Goal: Book appointment/travel/reservation

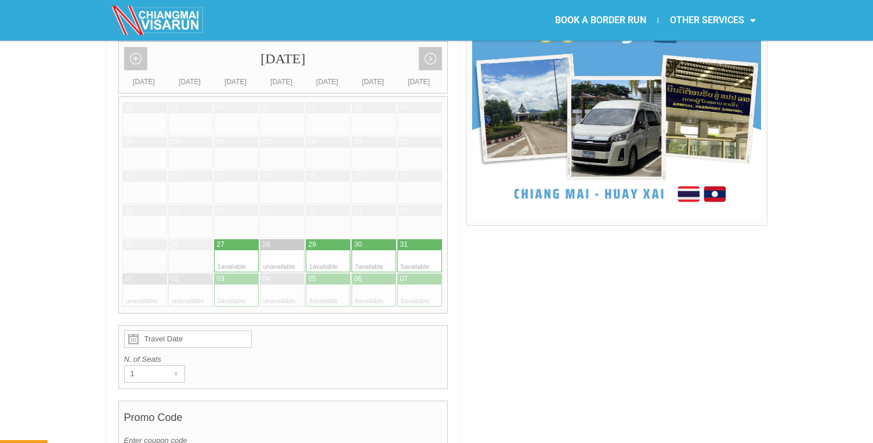
scroll to position [293, 0]
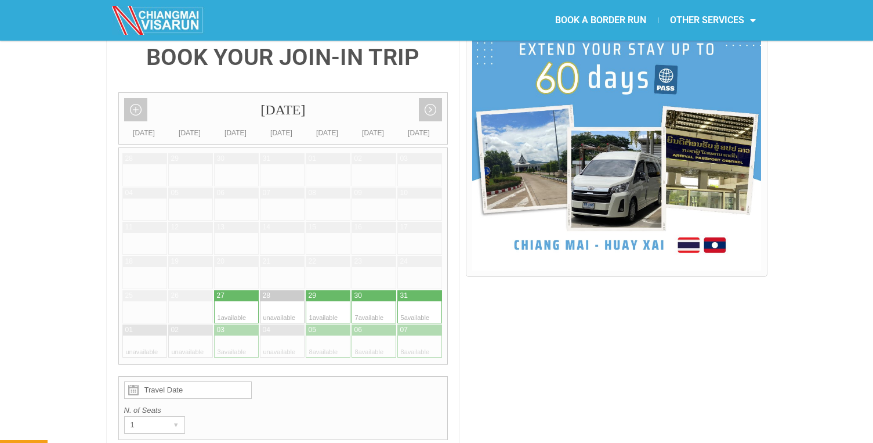
click at [241, 324] on div at bounding box center [247, 329] width 23 height 11
type input "[DATE]"
radio input "true"
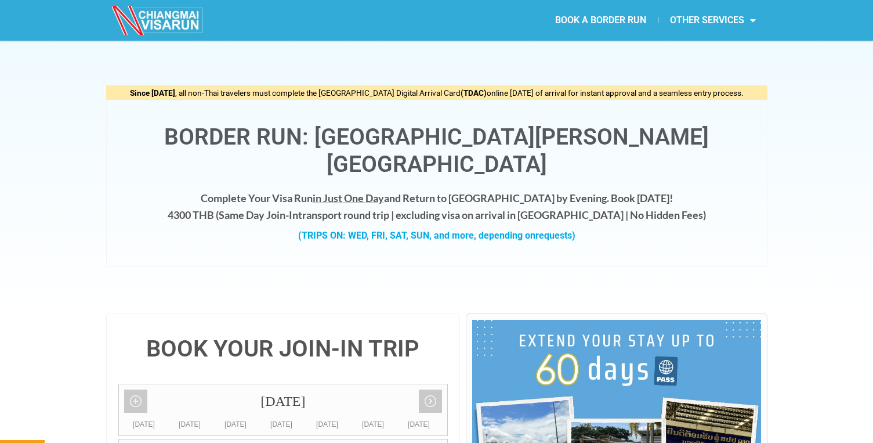
scroll to position [0, 0]
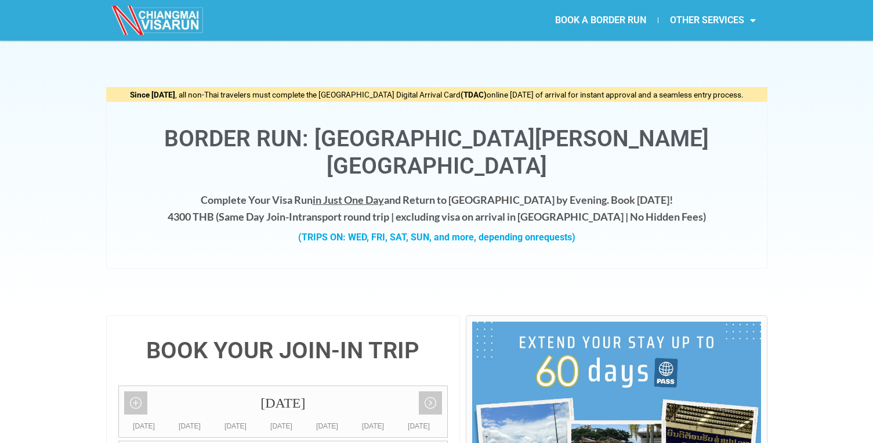
click at [298, 210] on strong "Same Day Join-In" at bounding box center [259, 216] width 80 height 13
click at [445, 192] on h4 "Complete Your Visa Run in Just One Day and Return to Chiang Mai by Evening. Boo…" at bounding box center [436, 209] width 637 height 34
drag, startPoint x: 251, startPoint y: 190, endPoint x: 499, endPoint y: 181, distance: 248.0
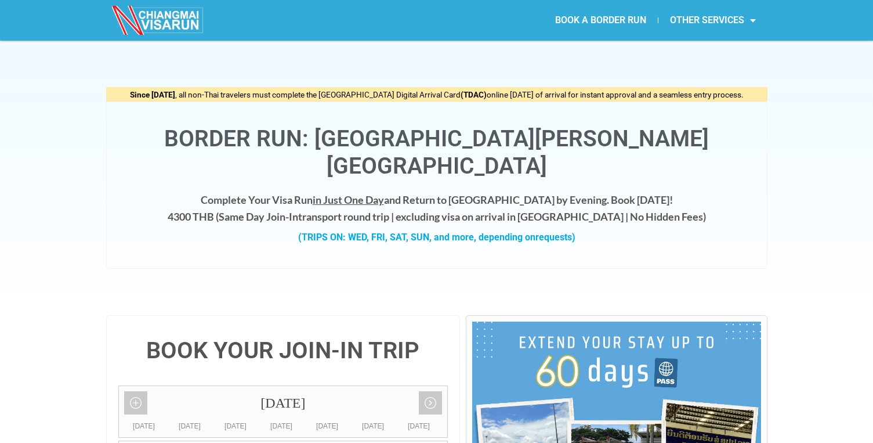
click at [497, 192] on h4 "Complete Your Visa Run in Just One Day and Return to Chiang Mai by Evening. Boo…" at bounding box center [436, 209] width 637 height 34
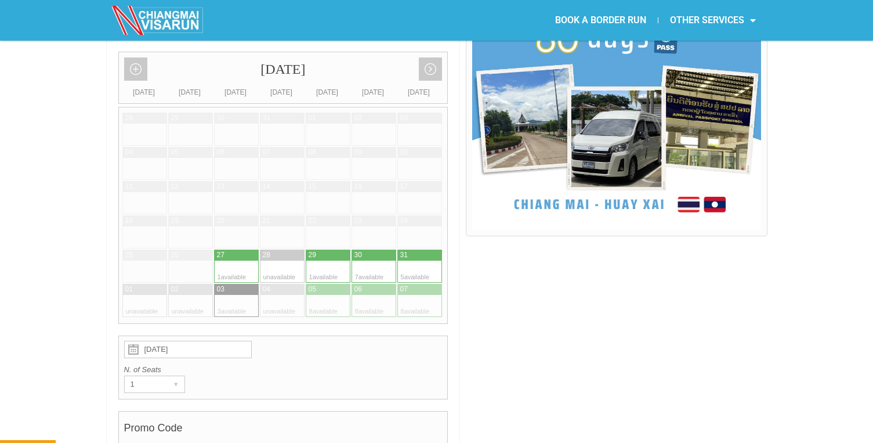
scroll to position [349, 0]
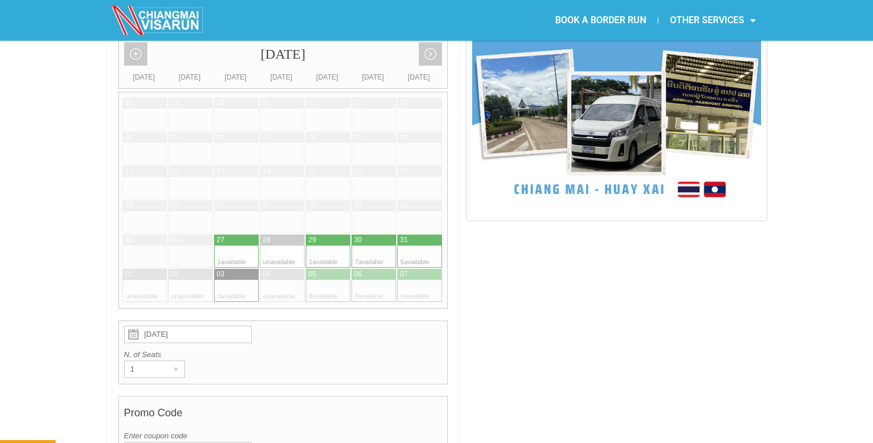
click at [335, 280] on div at bounding box center [339, 291] width 23 height 22
type input "05 September 2025"
radio input "true"
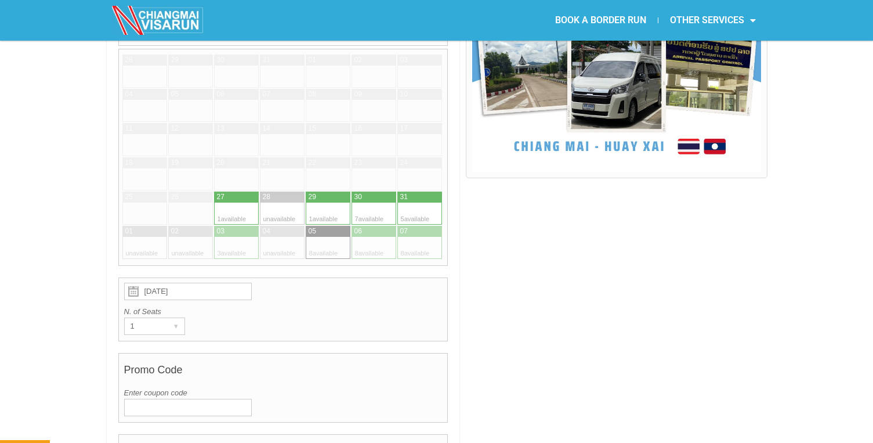
scroll to position [290, 0]
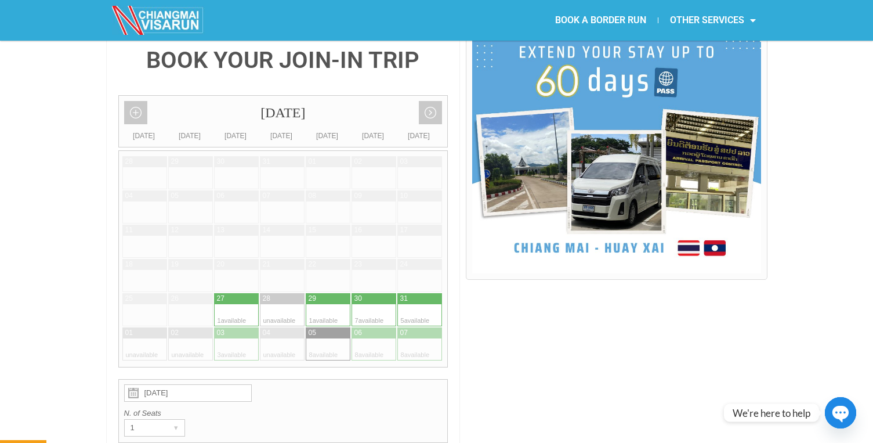
click at [245, 338] on div at bounding box center [247, 349] width 23 height 22
type input "[DATE]"
radio input "true"
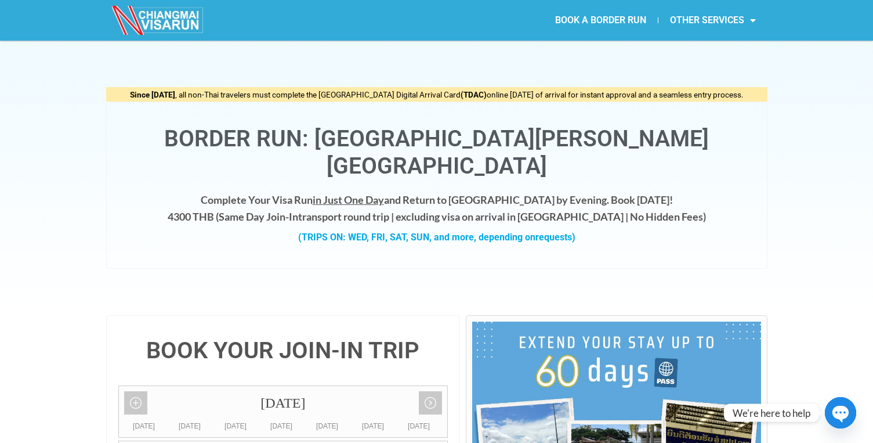
scroll to position [0, 0]
click at [626, 24] on link "BOOK A BORDER RUN" at bounding box center [601, 20] width 114 height 27
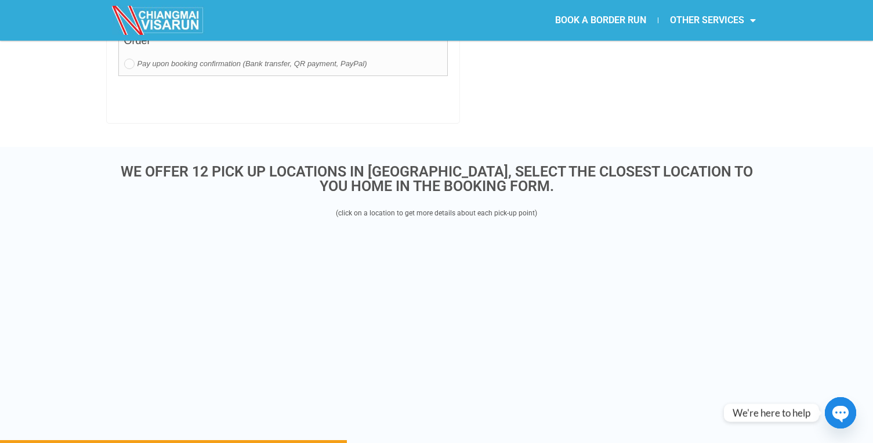
scroll to position [2132, 0]
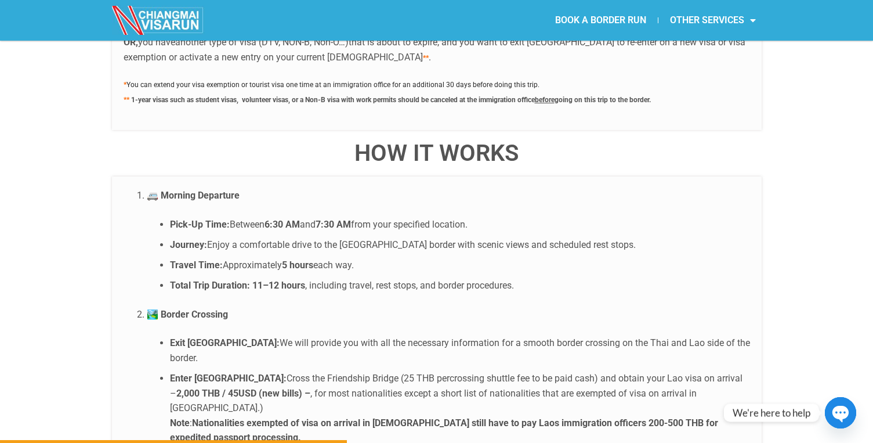
click at [326, 219] on strong "7:30 AM" at bounding box center [333, 224] width 35 height 11
click at [212, 237] on li "Journey: Enjoy a comfortable drive to the Chiang Khong border with scenic views…" at bounding box center [460, 244] width 580 height 15
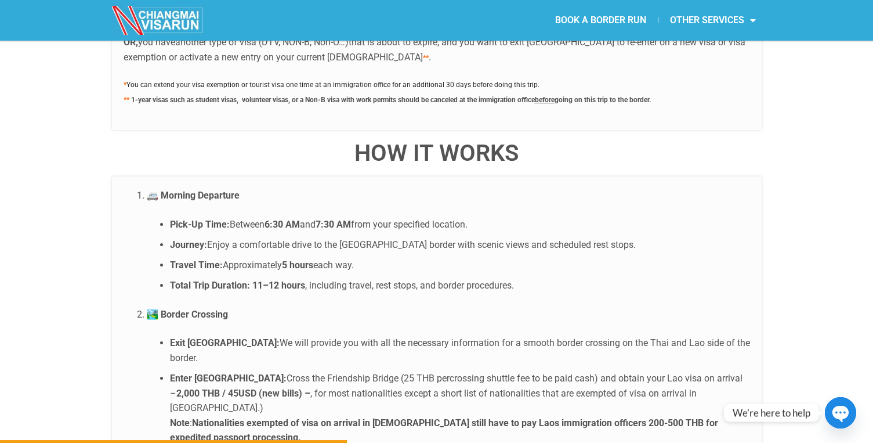
click at [212, 237] on li "Journey: Enjoy a comfortable drive to the Chiang Khong border with scenic views…" at bounding box center [460, 244] width 580 height 15
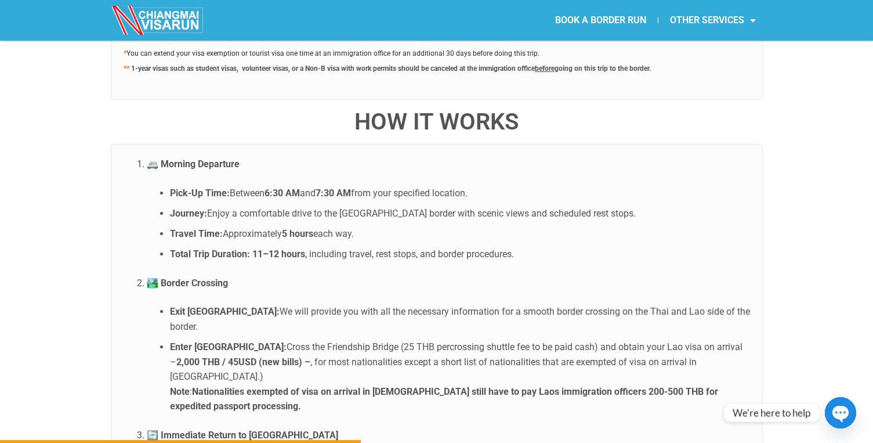
scroll to position [2230, 0]
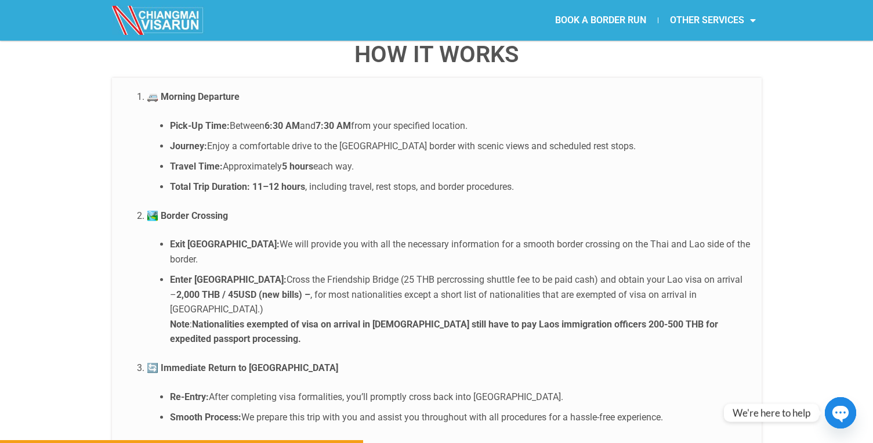
click at [255, 181] on strong "11–12 hours" at bounding box center [278, 186] width 53 height 11
click at [387, 168] on ol "🚐 Morning Departure Pick-Up Time: Between 6:30 AM and 7:30 AM from your specifi…" at bounding box center [437, 295] width 627 height 413
drag, startPoint x: 303, startPoint y: 161, endPoint x: 540, endPoint y: 161, distance: 236.8
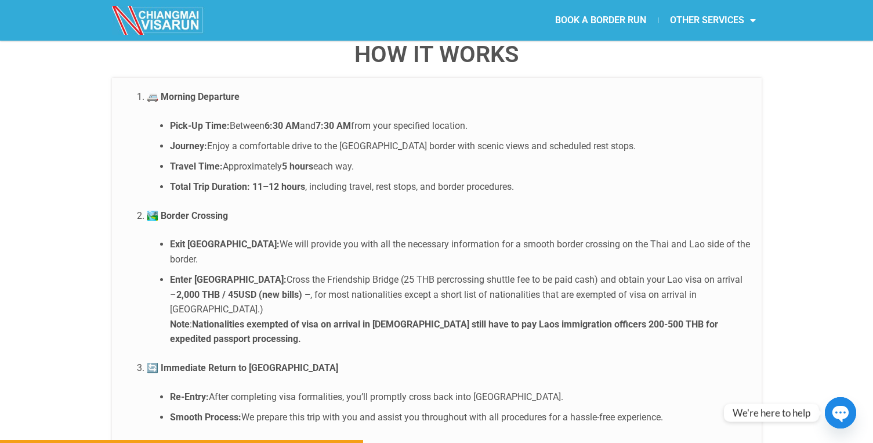
click at [540, 179] on li "Total Trip Duration: 11–12 hours , including travel, rest stops, and border pro…" at bounding box center [460, 186] width 580 height 15
drag, startPoint x: 251, startPoint y: 217, endPoint x: 715, endPoint y: 196, distance: 464.8
click at [738, 237] on li "Exit Thailand: We will provide you with all the necessary information for a smo…" at bounding box center [460, 252] width 580 height 30
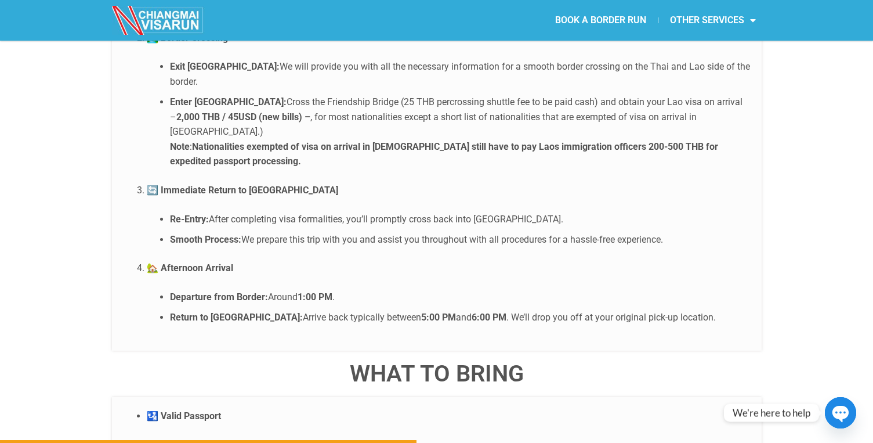
scroll to position [2628, 0]
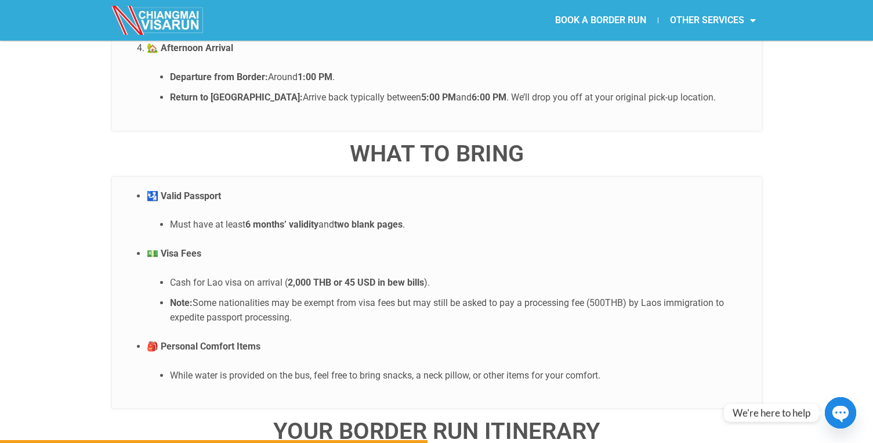
click at [333, 217] on li "Must have at least 6 months’ validity and two blank pages ." at bounding box center [460, 224] width 580 height 15
click at [423, 189] on ul "🛂 Valid Passport Must have at least 6 months’ validity and two blank pages . 💵 …" at bounding box center [437, 286] width 627 height 194
click at [405, 277] on strong "2,000 THB or 45 USD in bew bills" at bounding box center [356, 282] width 136 height 11
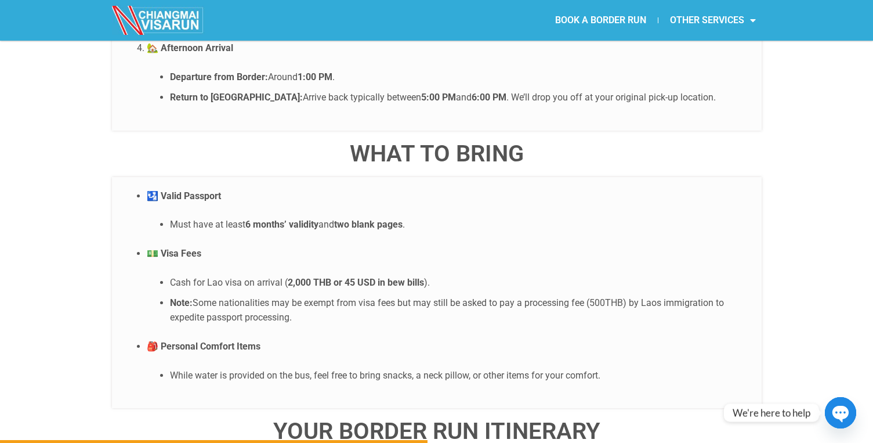
click at [405, 277] on strong "2,000 THB or 45 USD in bew bills" at bounding box center [356, 282] width 136 height 11
click at [460, 275] on li "Cash for Lao visa on arrival ( 2,000 THB or 45 USD in bew bills )." at bounding box center [460, 282] width 580 height 15
drag, startPoint x: 318, startPoint y: 263, endPoint x: 138, endPoint y: 248, distance: 180.5
click at [138, 248] on ul "🛂 Valid Passport Must have at least 6 months’ validity and two blank pages . 💵 …" at bounding box center [437, 286] width 627 height 194
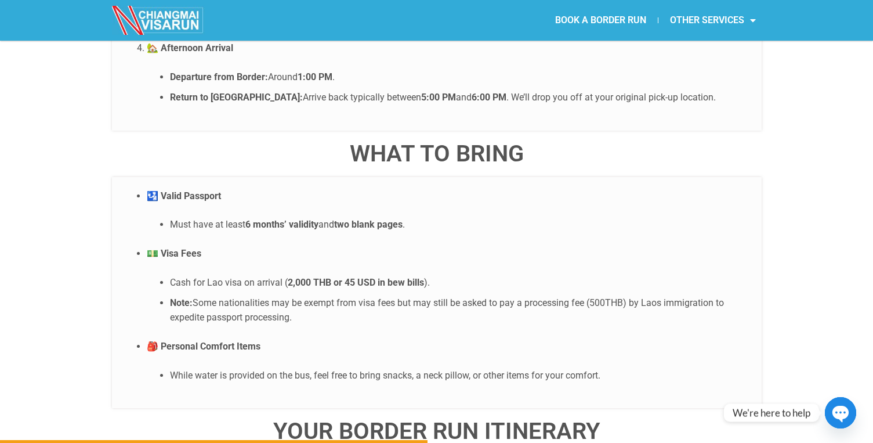
click at [345, 275] on ul "🛂 Valid Passport Must have at least 6 months’ validity and two blank pages . 💵 …" at bounding box center [437, 286] width 627 height 194
drag, startPoint x: 337, startPoint y: 269, endPoint x: 169, endPoint y: 251, distance: 168.0
click at [169, 251] on ul "🛂 Valid Passport Must have at least 6 months’ validity and two blank pages . 💵 …" at bounding box center [437, 286] width 627 height 194
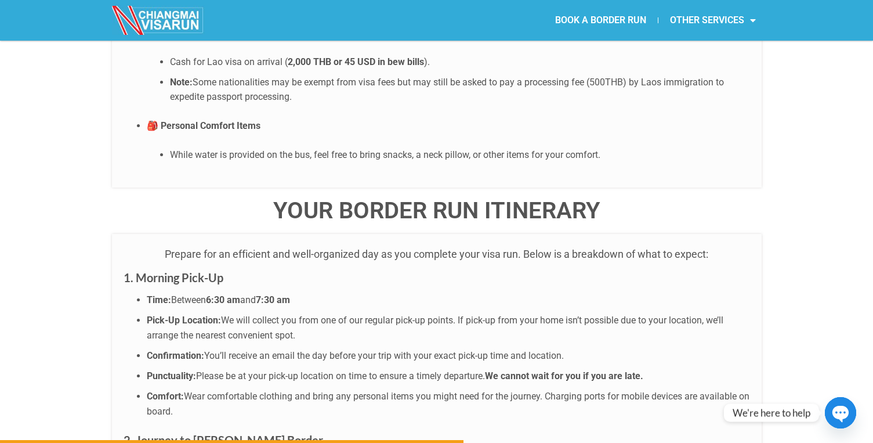
scroll to position [2851, 0]
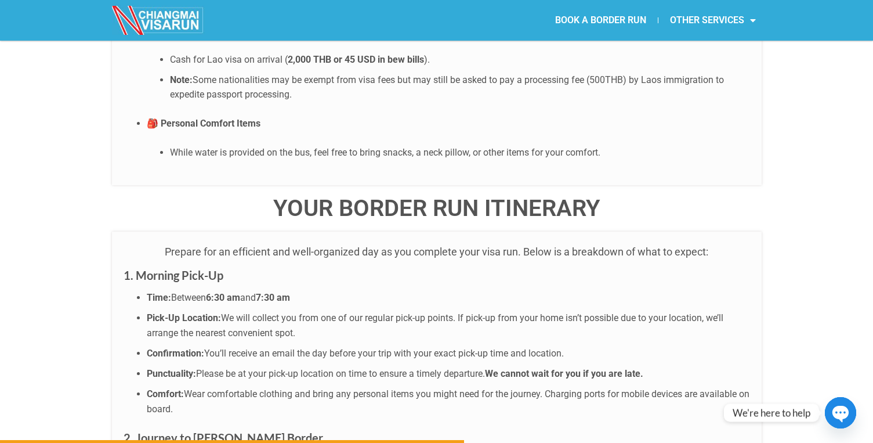
click at [209, 290] on li "Time: Between 6:30 am and 7:30 am" at bounding box center [449, 297] width 604 height 15
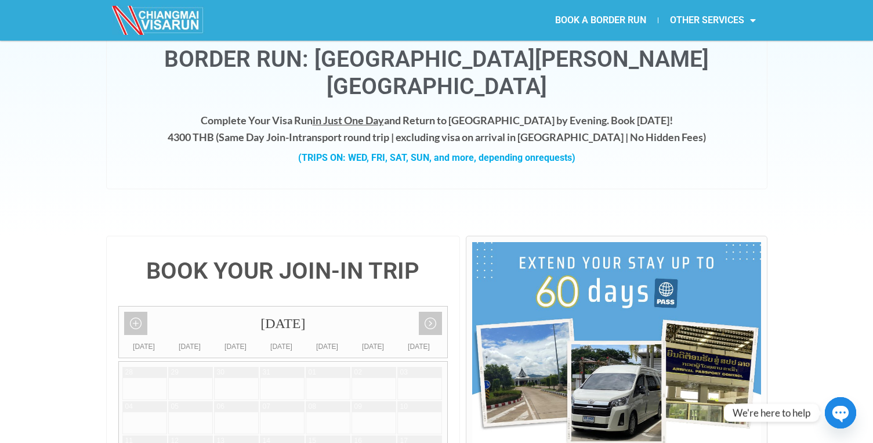
scroll to position [0, 0]
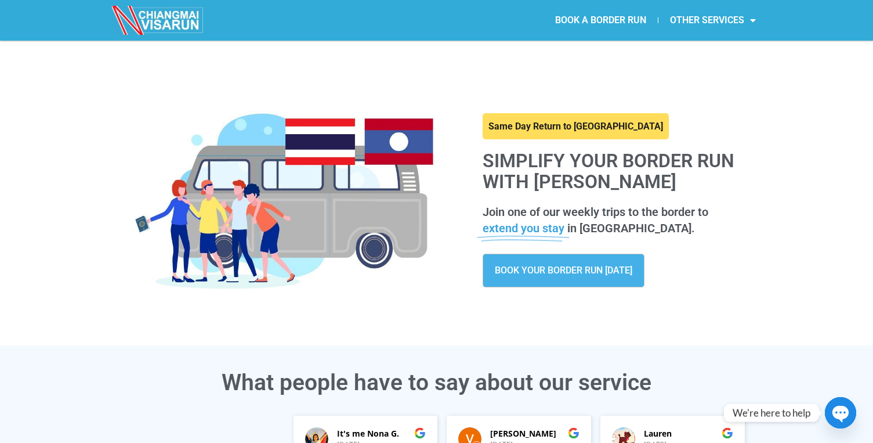
click at [547, 282] on link "BOOK YOUR BORDER RUN TODAY" at bounding box center [564, 271] width 162 height 34
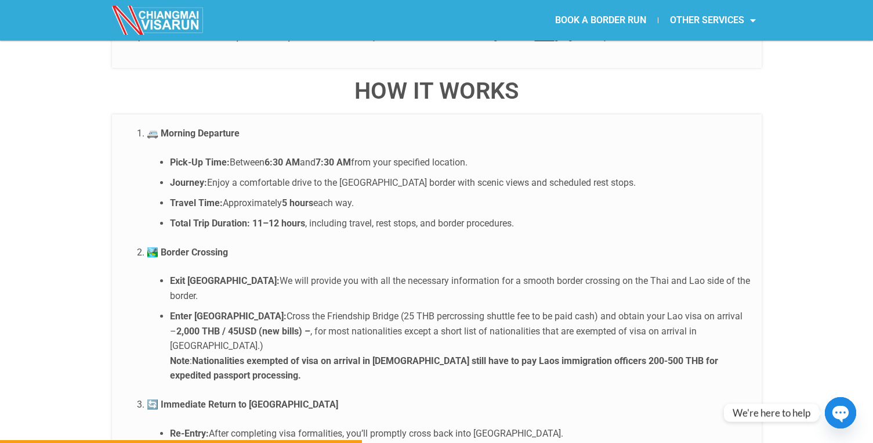
scroll to position [2225, 0]
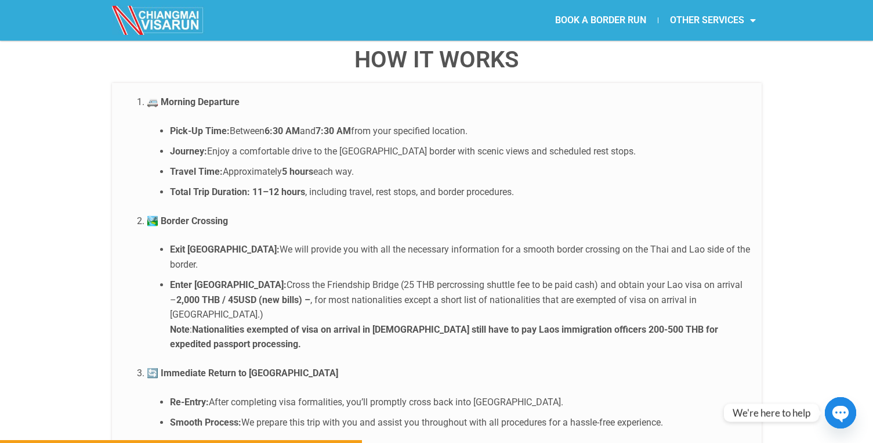
click at [633, 277] on li "Enter Laos: Cross the Friendship Bridge (25 THB percrossing shuttle fee to be p…" at bounding box center [460, 314] width 580 height 74
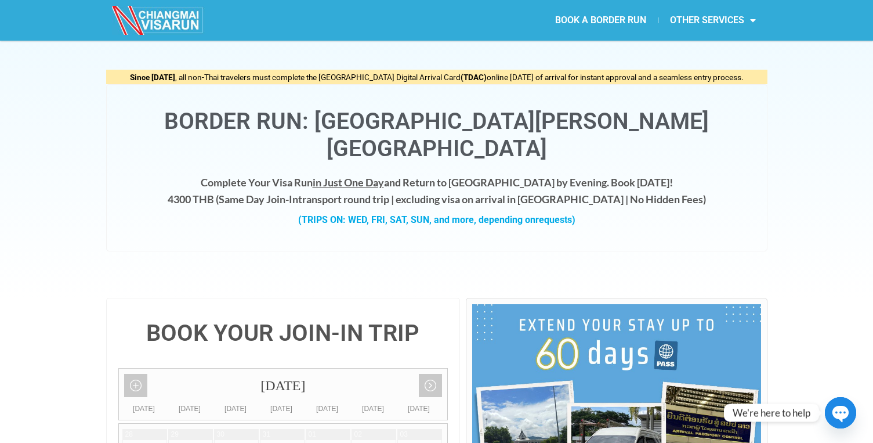
scroll to position [0, 0]
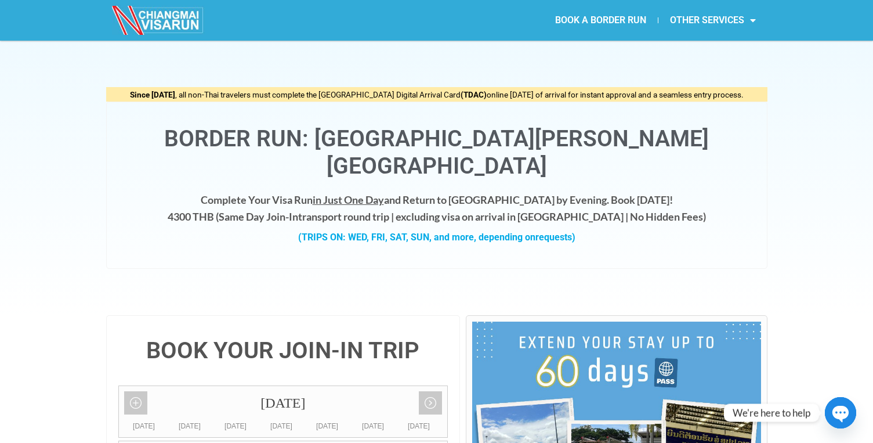
click at [163, 94] on strong "Since May 1, 2025" at bounding box center [152, 94] width 45 height 9
click at [363, 193] on span "in Just One Day" at bounding box center [348, 199] width 71 height 13
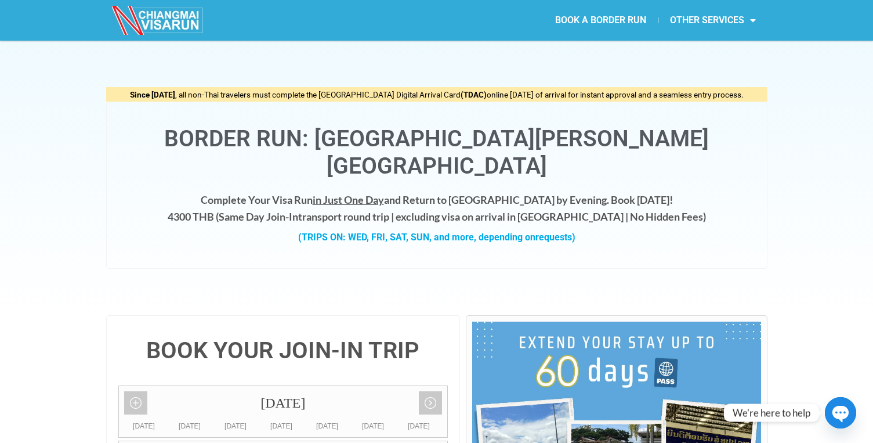
click at [363, 193] on span "in Just One Day" at bounding box center [348, 199] width 71 height 13
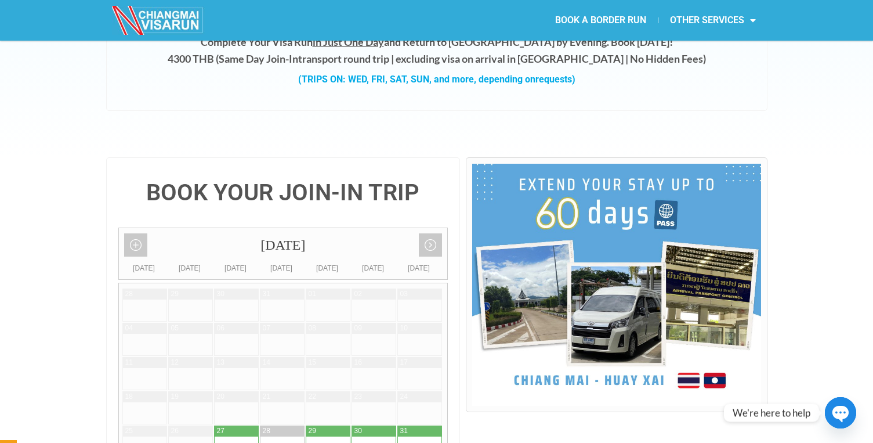
scroll to position [59, 0]
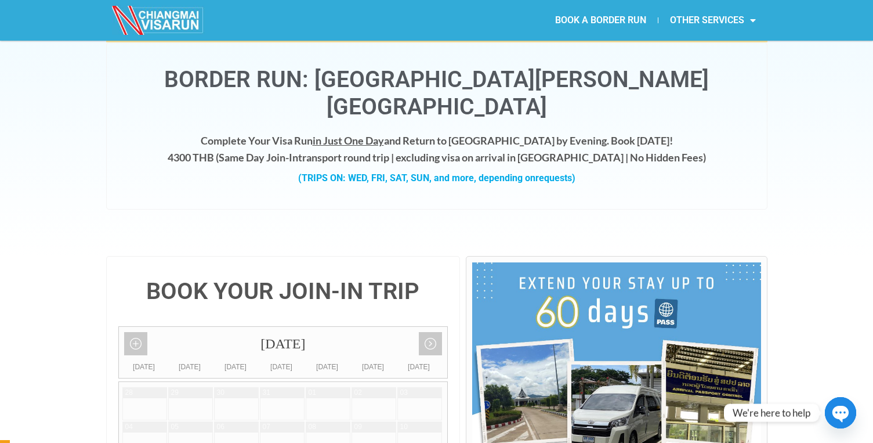
click at [365, 172] on strong "(TRIPS ON: WED, FRI, SAT, SUN, and more, depending on requests)" at bounding box center [436, 177] width 277 height 11
click at [335, 172] on strong "(TRIPS ON: WED, FRI, SAT, SUN, and more, depending on requests)" at bounding box center [436, 177] width 277 height 11
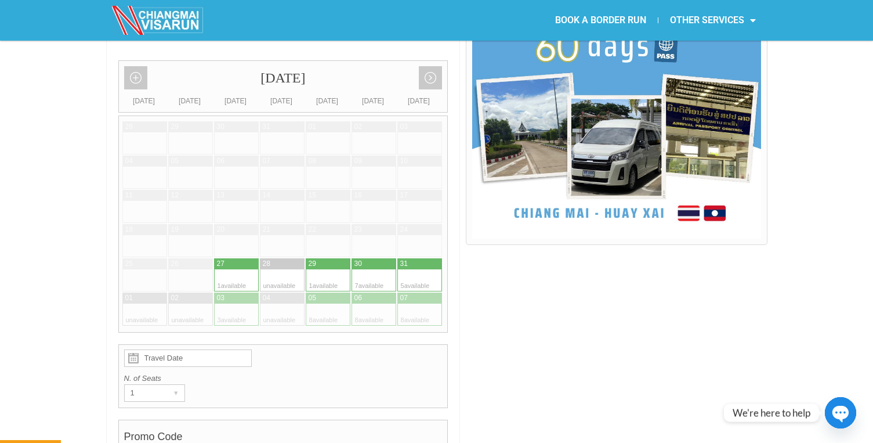
scroll to position [315, 0]
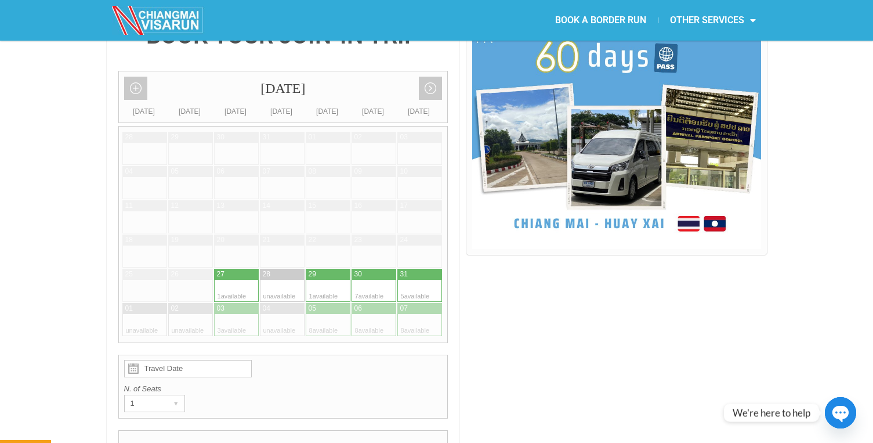
click at [245, 314] on div at bounding box center [247, 325] width 23 height 22
type input "03 September 2025"
radio input "true"
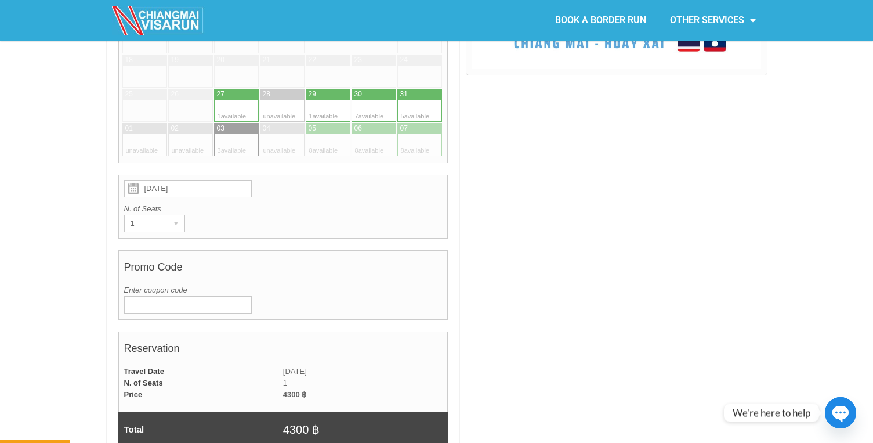
scroll to position [376, 0]
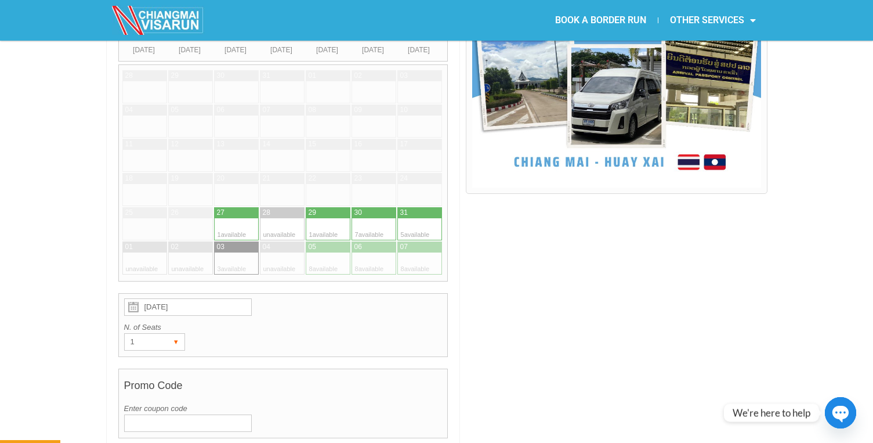
click at [163, 333] on div "1 ▾" at bounding box center [154, 341] width 61 height 17
click at [156, 357] on li "1" at bounding box center [152, 365] width 55 height 17
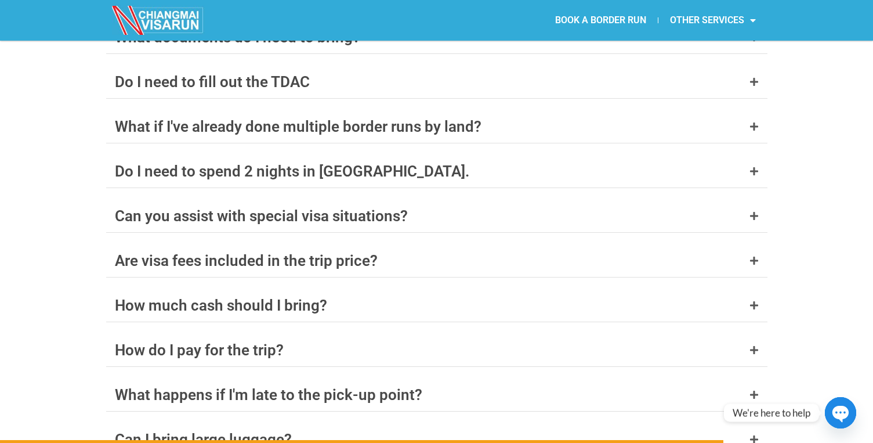
scroll to position [4447, 0]
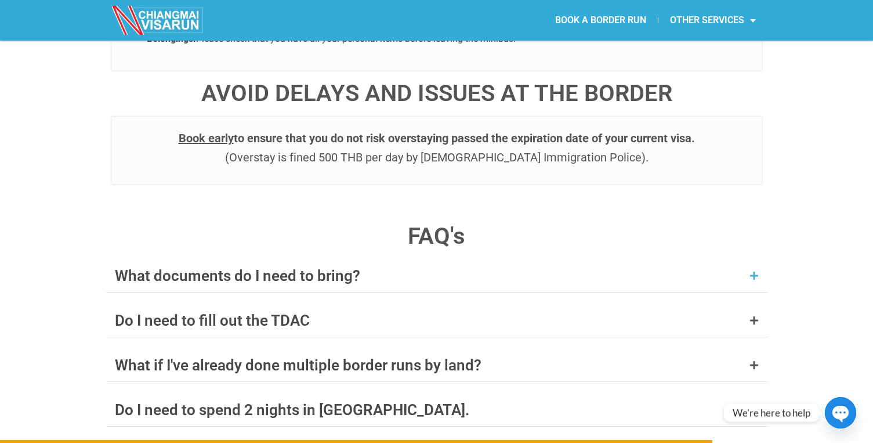
click at [630, 259] on div "What documents do I need to bring?" at bounding box center [437, 275] width 662 height 33
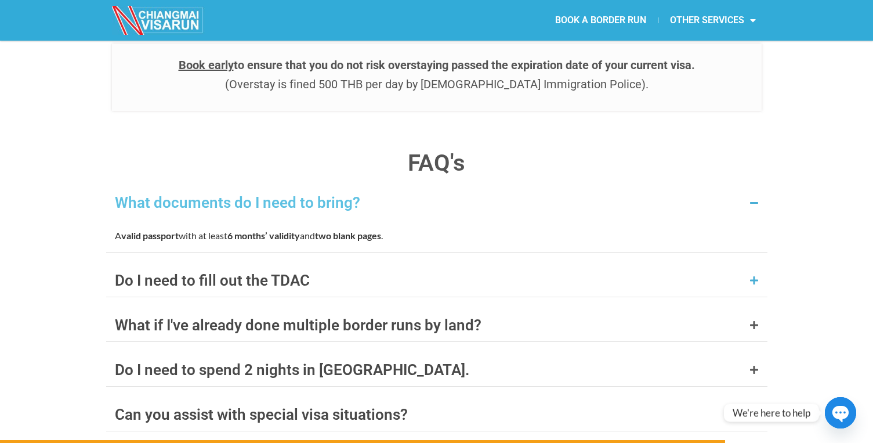
scroll to position [4556, 0]
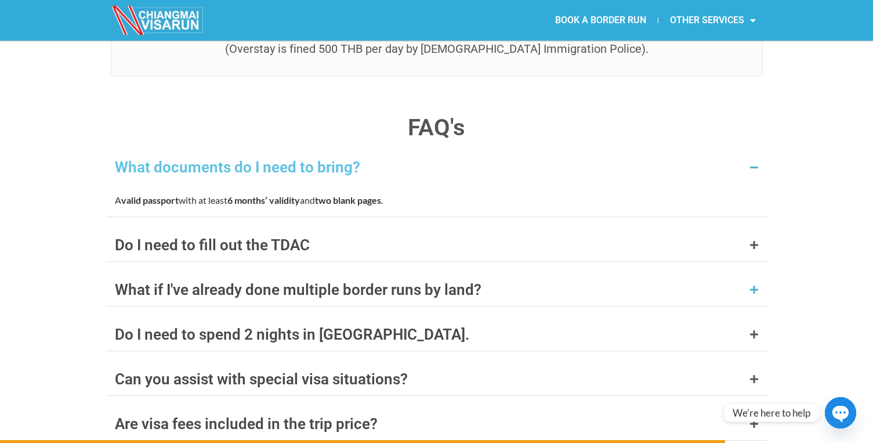
click at [548, 273] on div "What if I've already done multiple border runs by land?" at bounding box center [437, 289] width 662 height 33
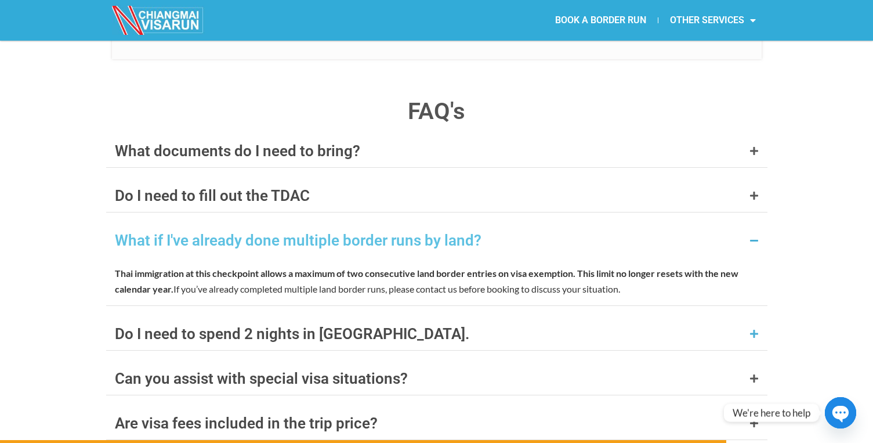
scroll to position [4577, 0]
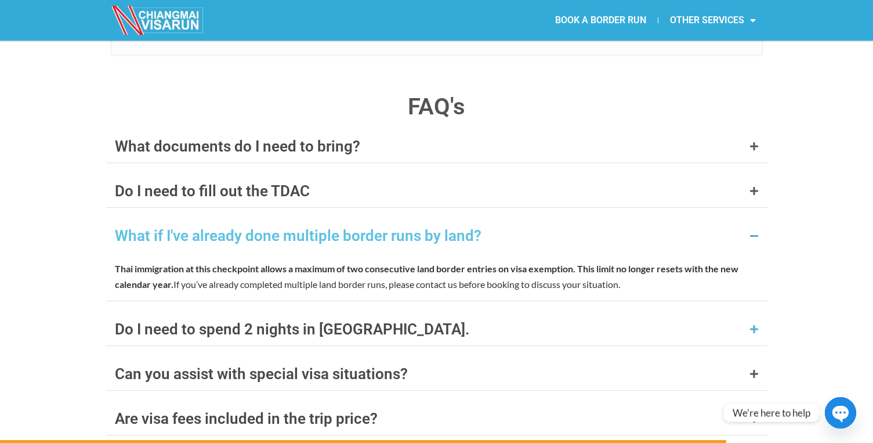
click at [578, 313] on div "Do I need to spend 2 nights in Laos." at bounding box center [437, 329] width 662 height 33
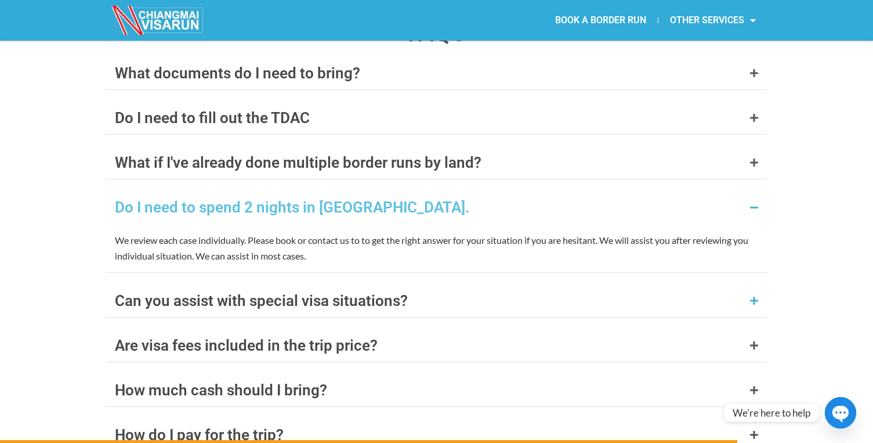
scroll to position [4651, 0]
click at [646, 283] on div "Can you assist with special visa situations?" at bounding box center [437, 299] width 662 height 33
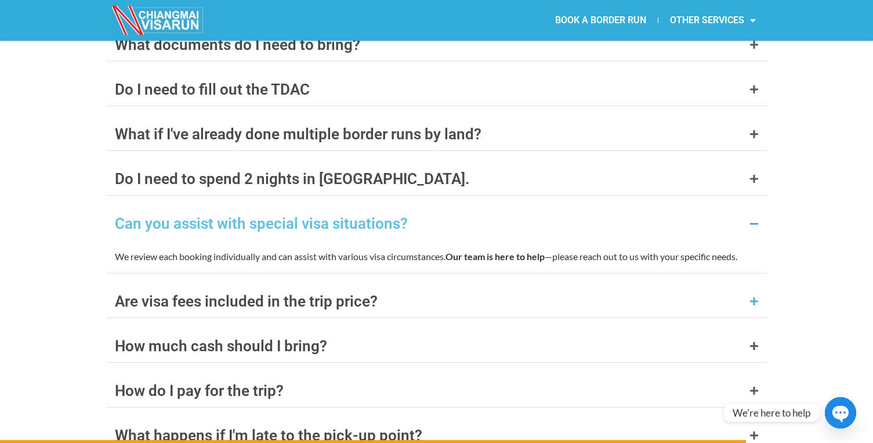
scroll to position [4689, 0]
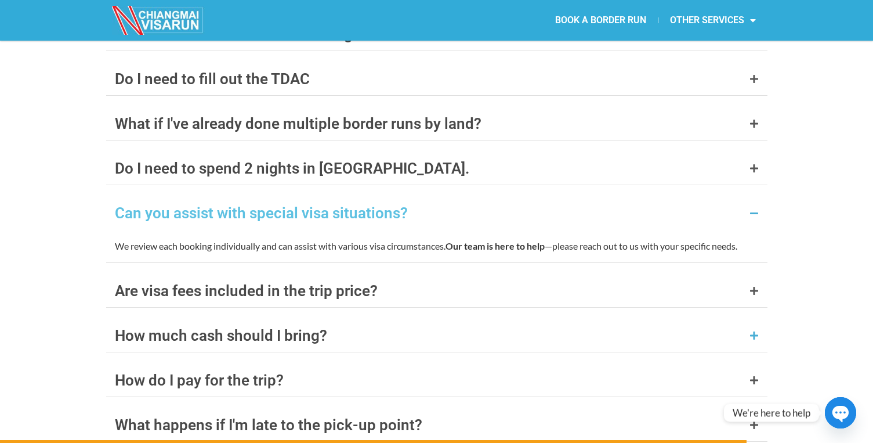
click at [550, 319] on div "How much cash should I bring?" at bounding box center [437, 335] width 662 height 33
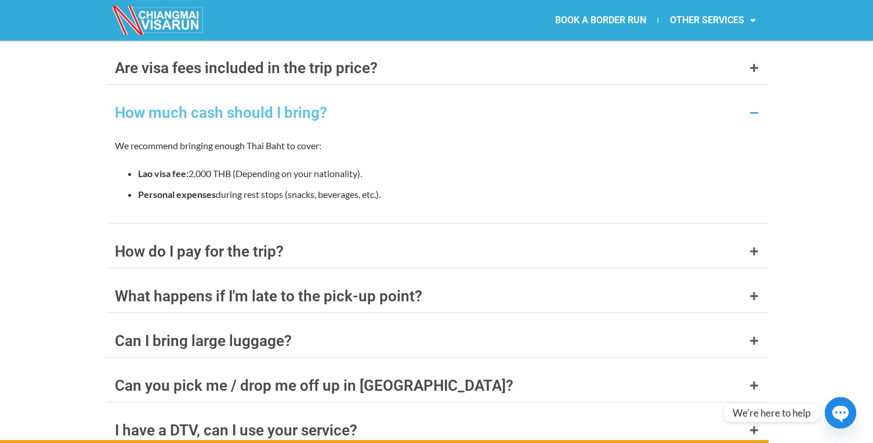
scroll to position [4882, 0]
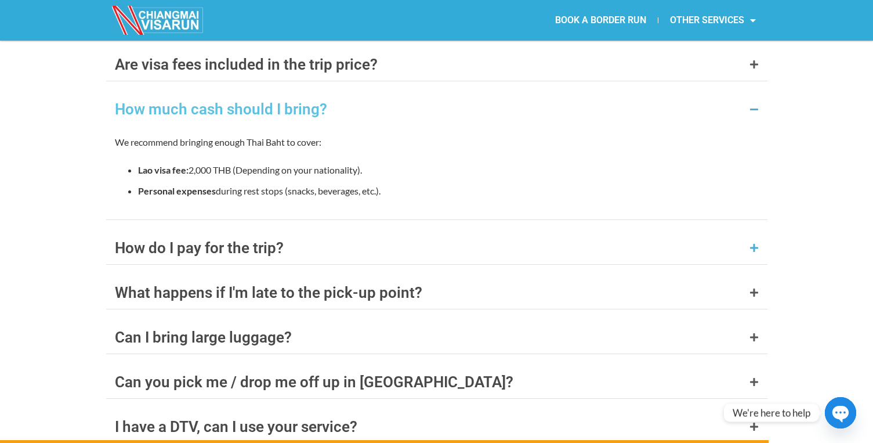
click at [370, 232] on div "How do I pay for the trip?" at bounding box center [437, 248] width 662 height 33
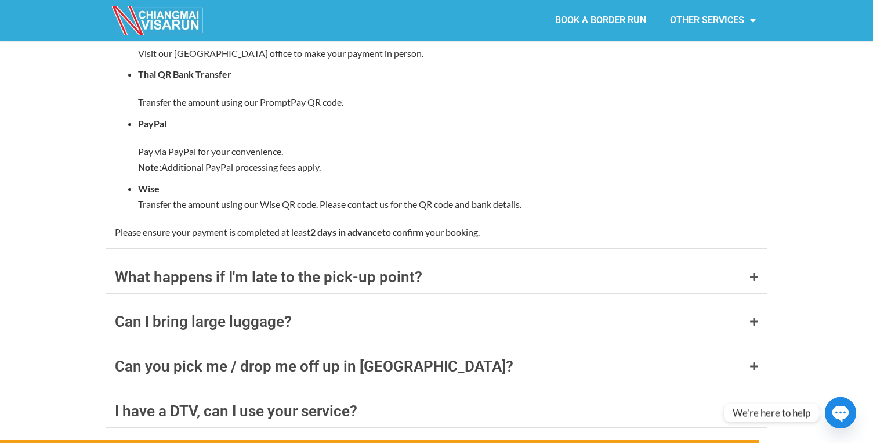
scroll to position [5073, 0]
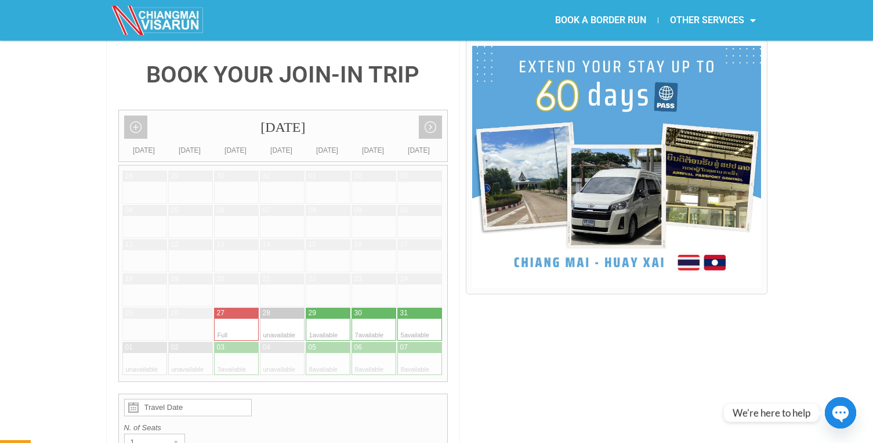
scroll to position [393, 0]
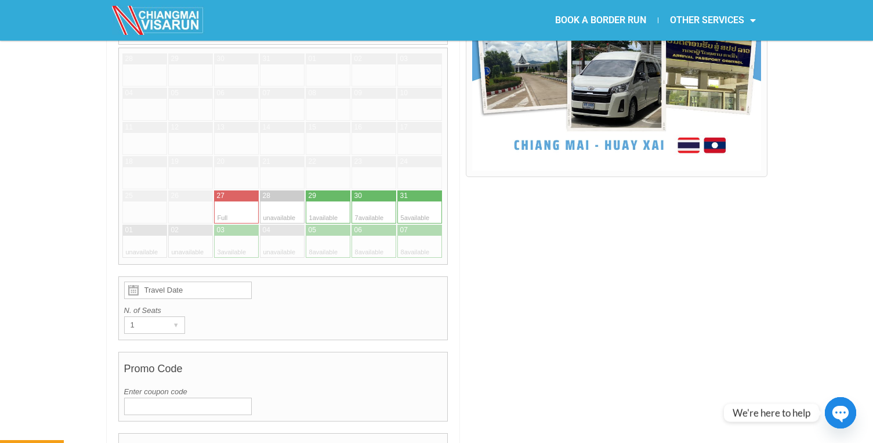
click at [245, 236] on div at bounding box center [247, 247] width 23 height 22
type input "03 September 2025"
radio input "true"
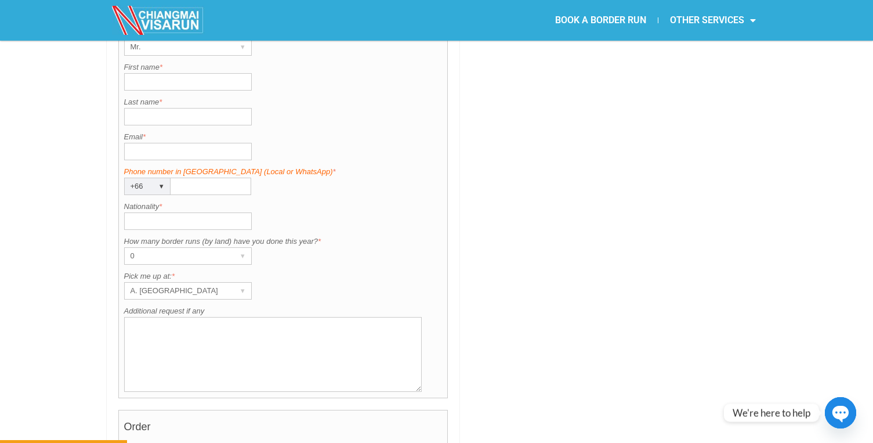
scroll to position [0, 0]
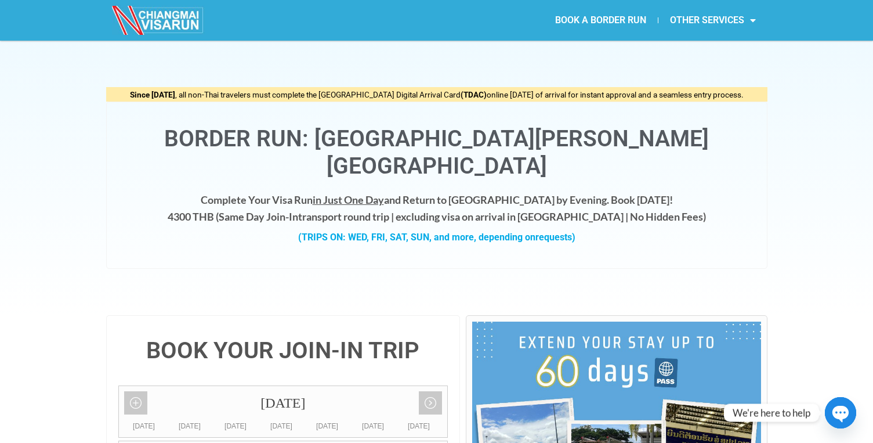
click at [373, 193] on span "in Just One Day" at bounding box center [348, 199] width 71 height 13
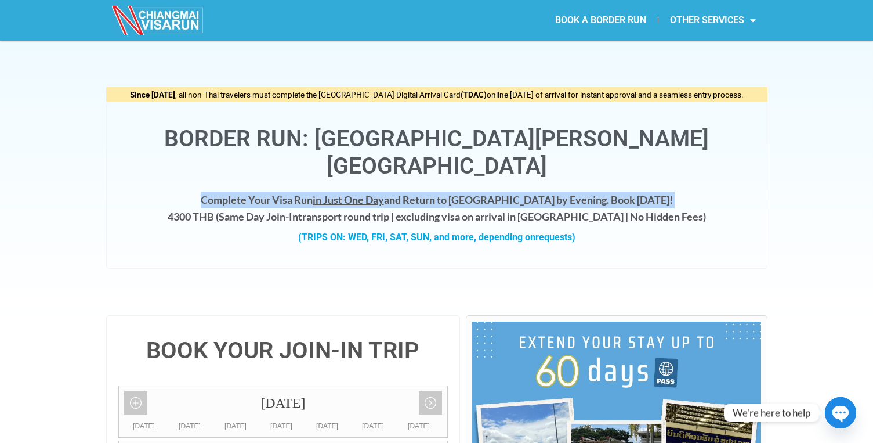
click at [373, 193] on span "in Just One Day" at bounding box center [348, 199] width 71 height 13
click at [185, 19] on img at bounding box center [158, 20] width 93 height 29
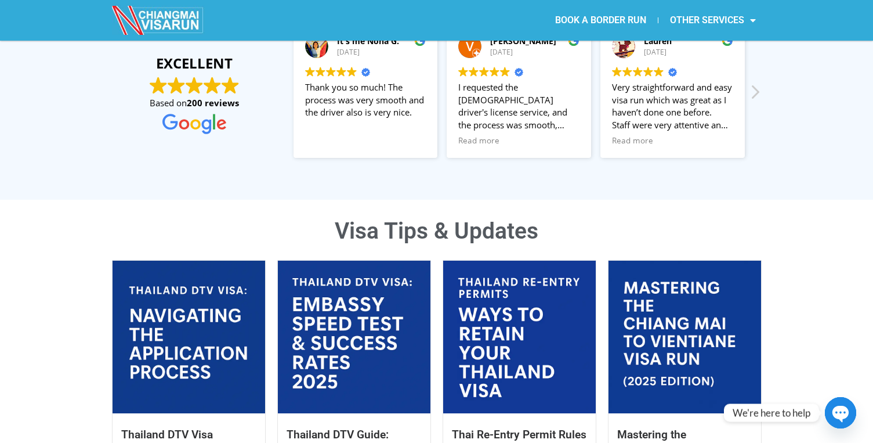
scroll to position [790, 0]
